Goal: Find specific page/section: Find specific page/section

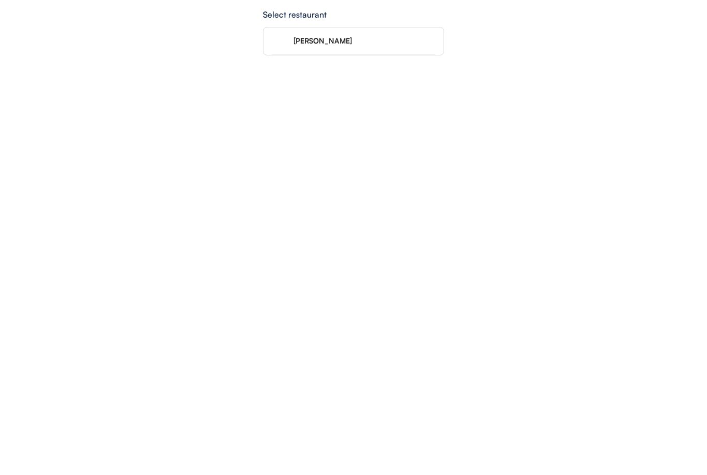
click at [289, 31] on div "cosme" at bounding box center [354, 40] width 164 height 27
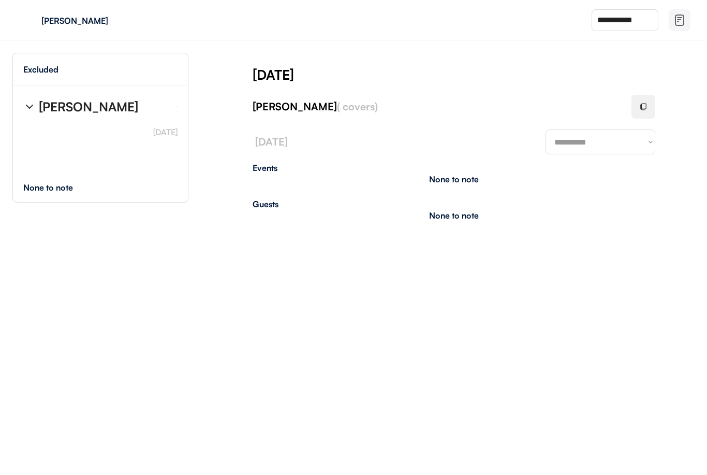
click at [35, 20] on img at bounding box center [29, 20] width 17 height 17
click at [46, 9] on div "cosme" at bounding box center [94, 20] width 155 height 24
